Goal: Information Seeking & Learning: Learn about a topic

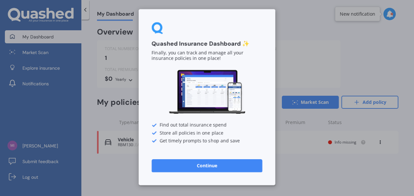
click at [233, 167] on button "Continue" at bounding box center [206, 165] width 111 height 13
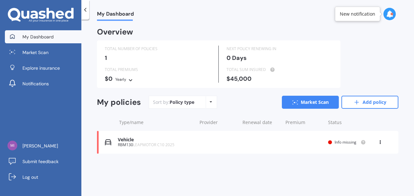
click at [129, 140] on div "Vehicle" at bounding box center [156, 140] width 76 height 6
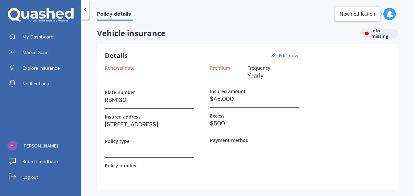
click at [388, 12] on icon at bounding box center [389, 13] width 7 height 7
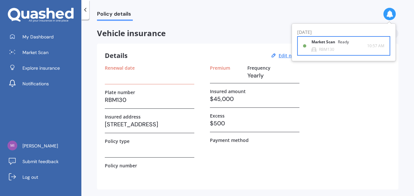
click at [339, 44] on div "Ready" at bounding box center [342, 42] width 11 height 5
